Goal: Book appointment/travel/reservation

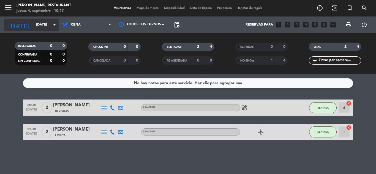
click at [40, 26] on input "[DATE]" at bounding box center [56, 24] width 46 height 9
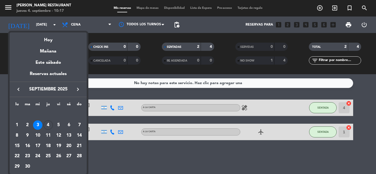
click at [58, 109] on th "vi" at bounding box center [58, 105] width 10 height 9
click at [108, 54] on div at bounding box center [188, 87] width 376 height 174
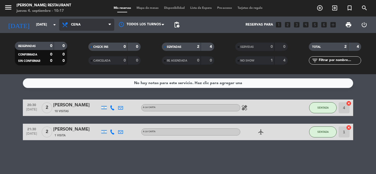
click at [86, 30] on span "Cena" at bounding box center [86, 25] width 55 height 12
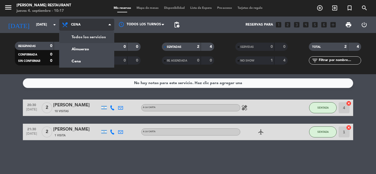
click at [88, 38] on div "menu [PERSON_NAME] Restaurant [DATE] 4. septiembre - 10:17 Mis reservas Mapa de…" at bounding box center [188, 37] width 376 height 74
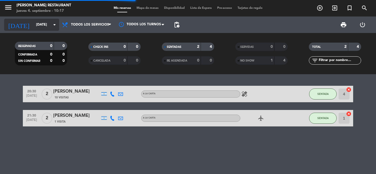
click at [47, 24] on input "[DATE]" at bounding box center [56, 24] width 46 height 9
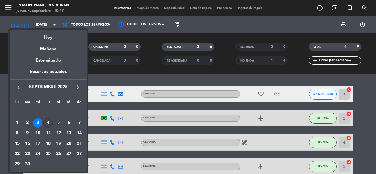
click at [47, 121] on div "4" at bounding box center [47, 122] width 9 height 9
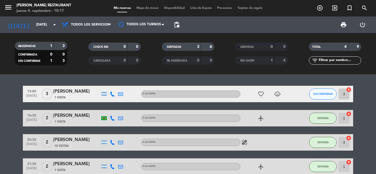
type input "[DEMOGRAPHIC_DATA][DATE]"
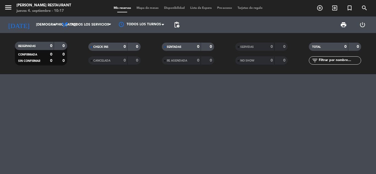
click at [13, 118] on div at bounding box center [188, 124] width 376 height 100
click at [43, 124] on div at bounding box center [188, 124] width 376 height 100
click at [239, 136] on div at bounding box center [188, 124] width 376 height 100
